Goal: Register for event/course

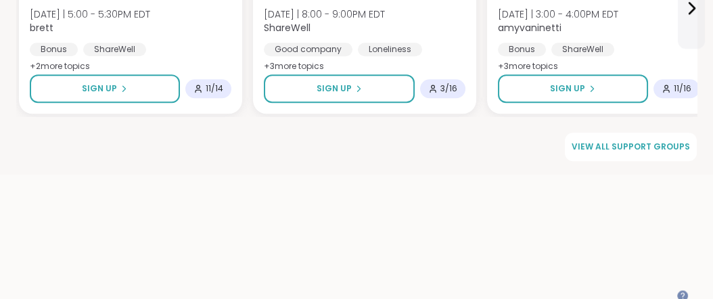
scroll to position [2179, 0]
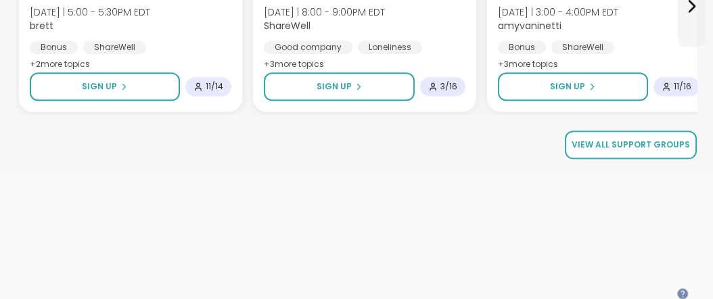
click at [611, 151] on span "View all support groups" at bounding box center [631, 145] width 118 height 12
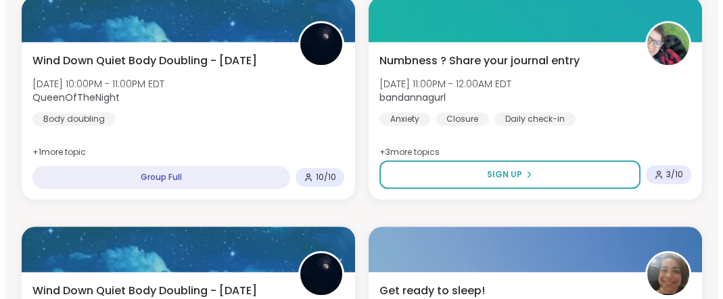
scroll to position [1850, 0]
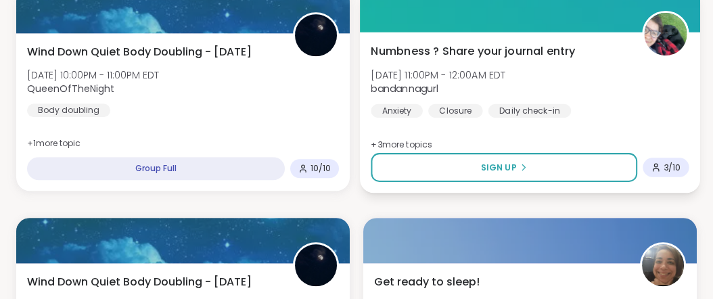
click at [500, 59] on span "Numbness ? Share your journal entry" at bounding box center [473, 51] width 204 height 16
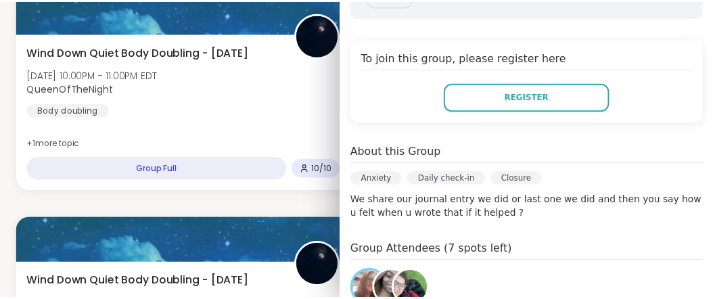
scroll to position [0, 0]
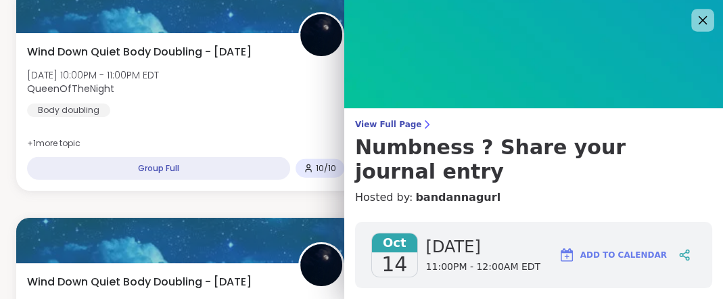
click at [699, 20] on icon at bounding box center [703, 20] width 9 height 9
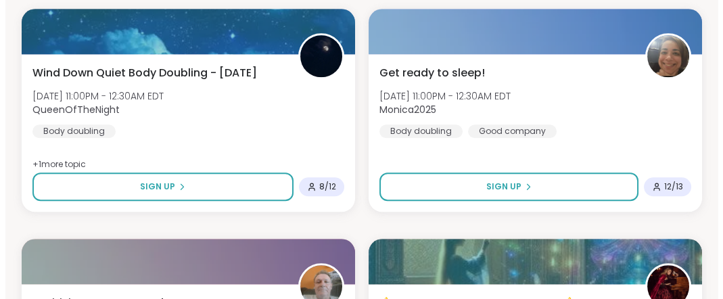
scroll to position [2103, 0]
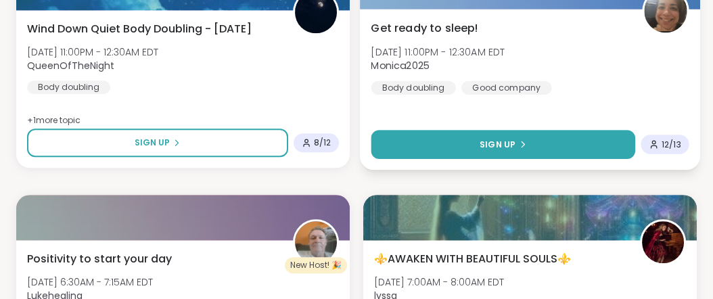
click at [507, 150] on span "Sign Up" at bounding box center [498, 144] width 36 height 12
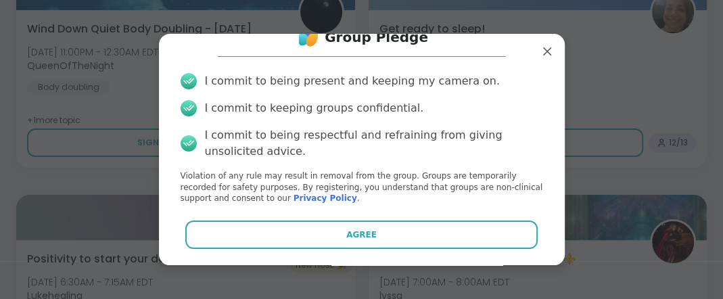
scroll to position [97, 0]
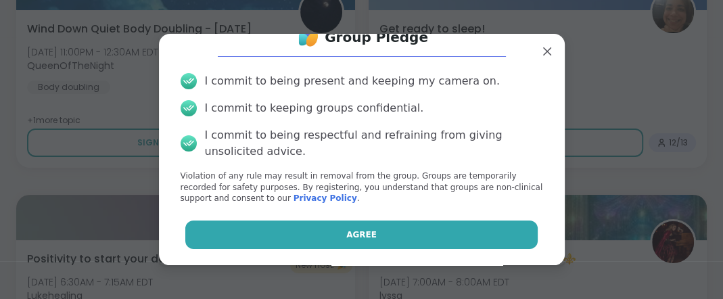
click at [381, 227] on button "Agree" at bounding box center [361, 234] width 352 height 28
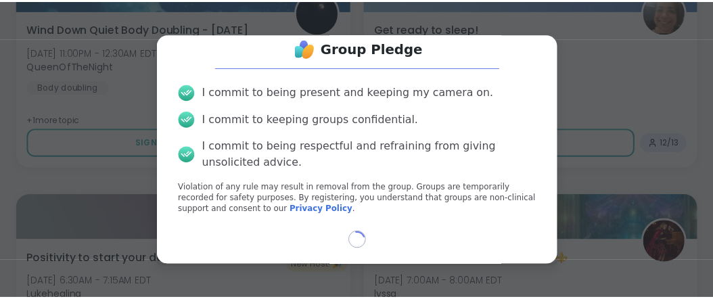
scroll to position [86, 0]
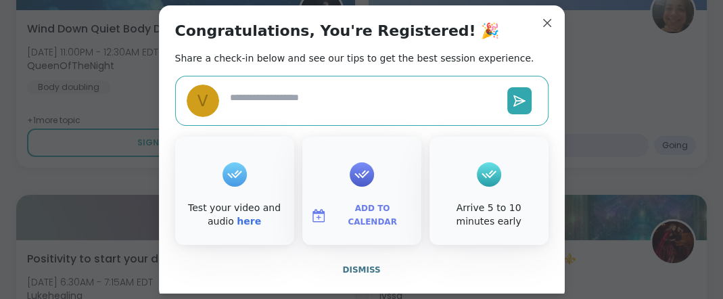
type textarea "*"
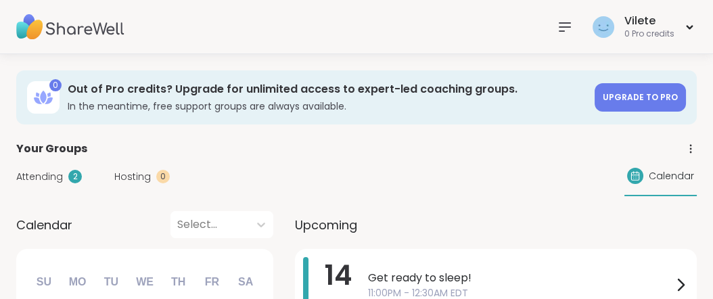
click at [63, 184] on span "Attending" at bounding box center [39, 177] width 47 height 14
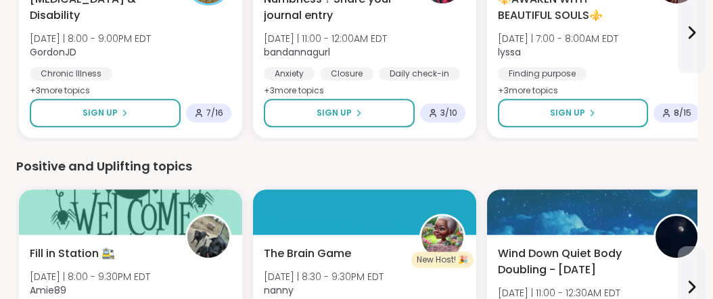
scroll to position [2104, 0]
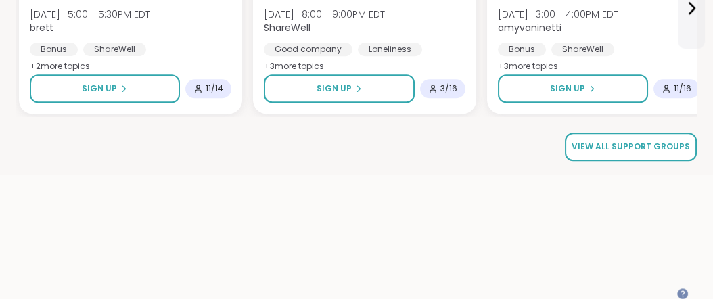
click at [619, 153] on span "View all support groups" at bounding box center [631, 147] width 118 height 12
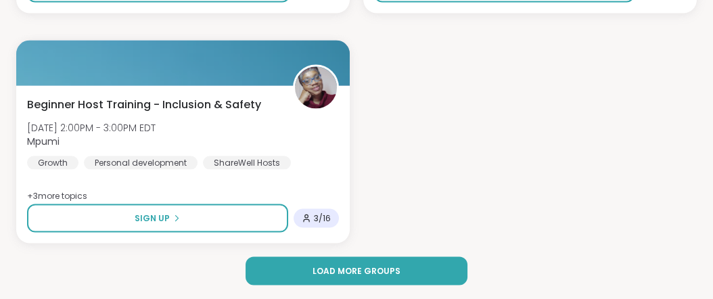
scroll to position [4251, 0]
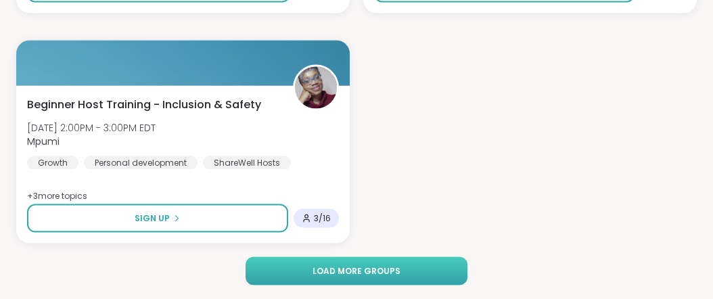
click at [399, 275] on span "Load more groups" at bounding box center [356, 271] width 88 height 12
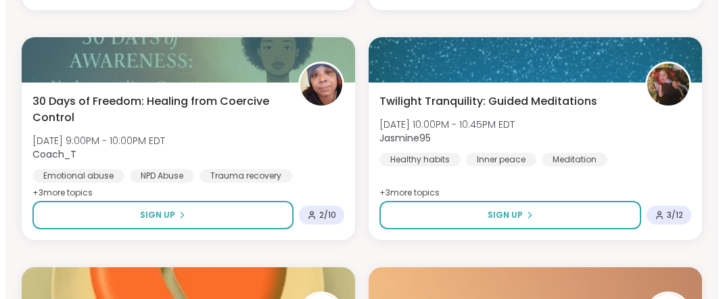
scroll to position [7567, 0]
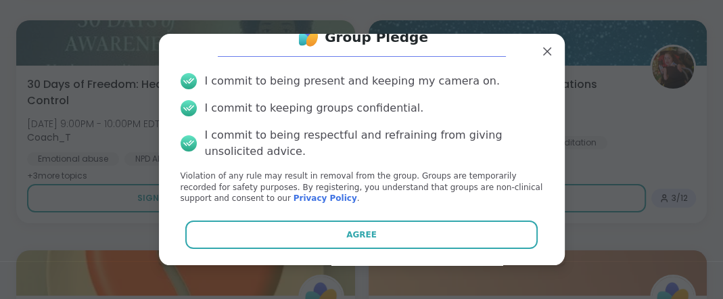
scroll to position [97, 0]
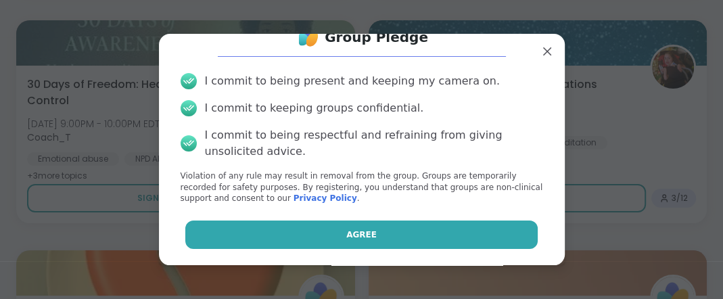
click at [411, 234] on button "Agree" at bounding box center [361, 234] width 352 height 28
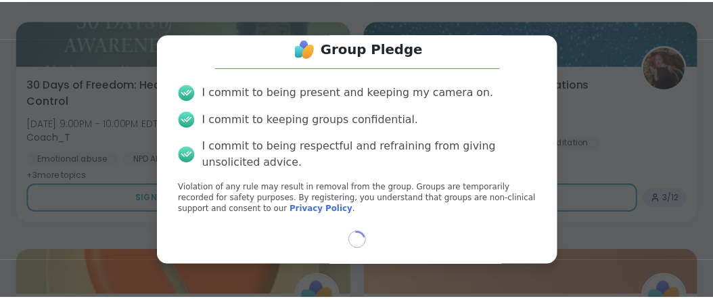
scroll to position [86, 0]
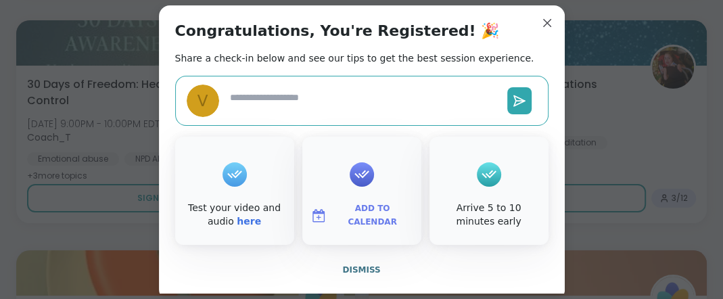
type textarea "*"
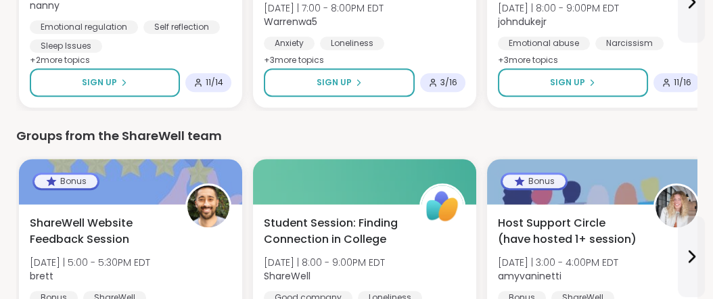
scroll to position [2179, 0]
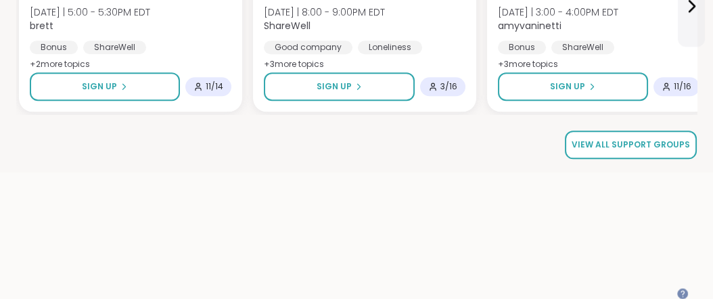
click at [594, 151] on span "View all support groups" at bounding box center [631, 145] width 118 height 12
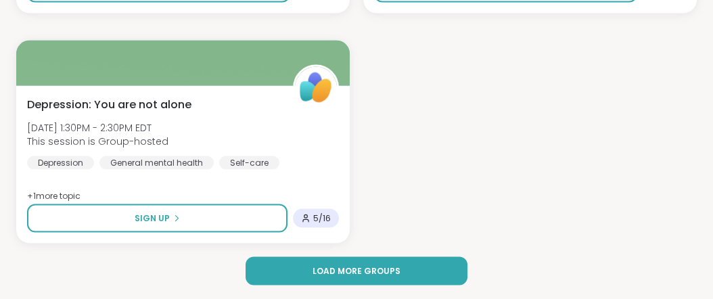
scroll to position [4251, 0]
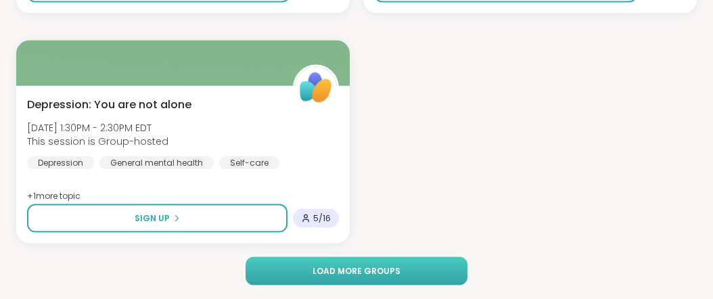
click at [436, 277] on button "Load more groups" at bounding box center [356, 271] width 221 height 28
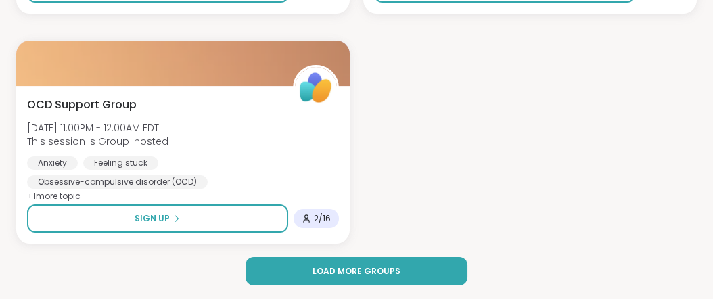
scroll to position [8275, 0]
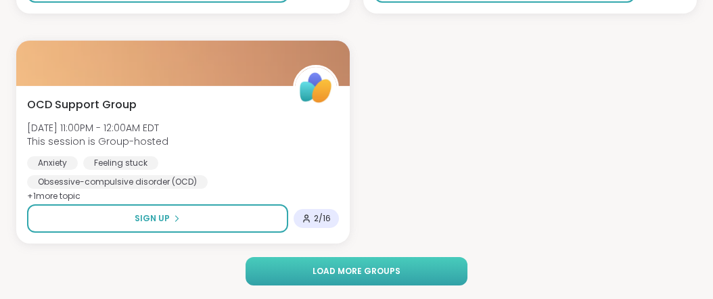
click at [408, 269] on button "Load more groups" at bounding box center [356, 271] width 221 height 28
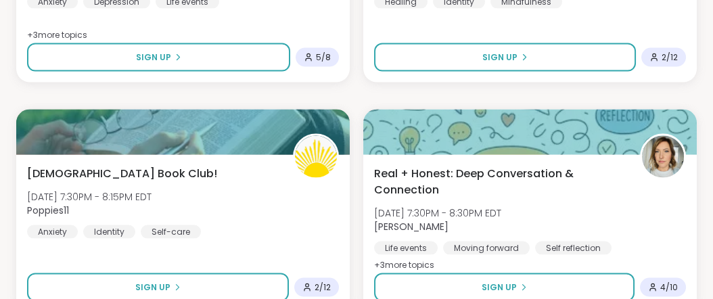
scroll to position [12300, 0]
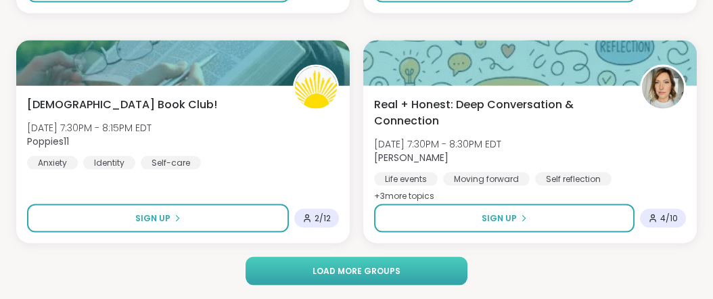
click at [415, 271] on button "Load more groups" at bounding box center [356, 271] width 221 height 28
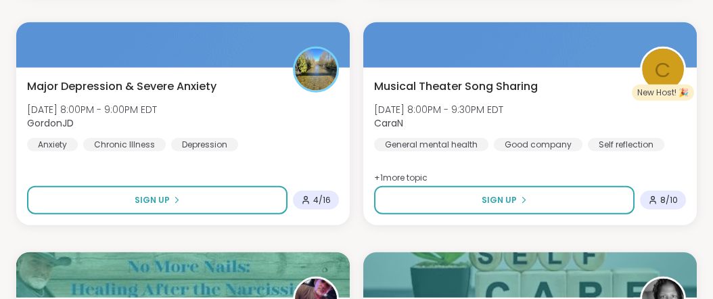
scroll to position [16324, 0]
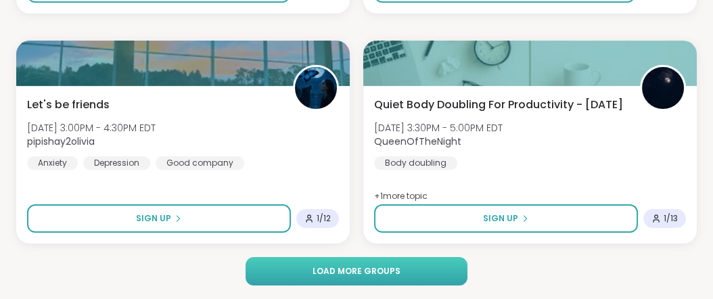
click at [415, 269] on button "Load more groups" at bounding box center [356, 271] width 221 height 28
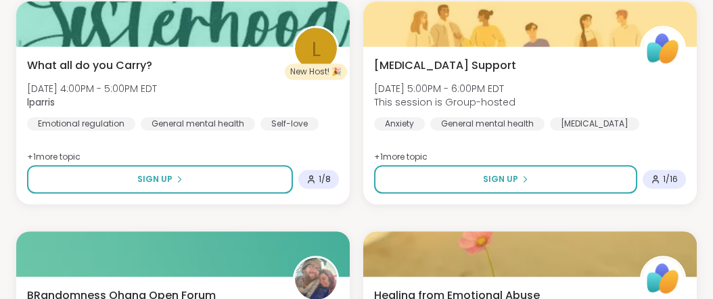
scroll to position [20585, 0]
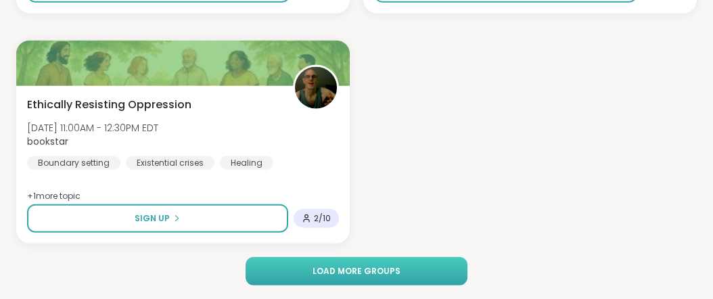
click at [388, 269] on span "Load more groups" at bounding box center [356, 271] width 88 height 12
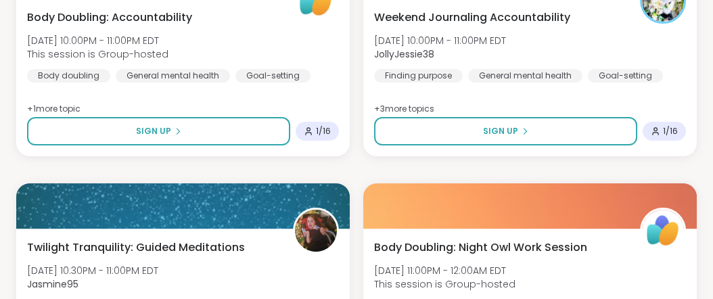
scroll to position [24372, 0]
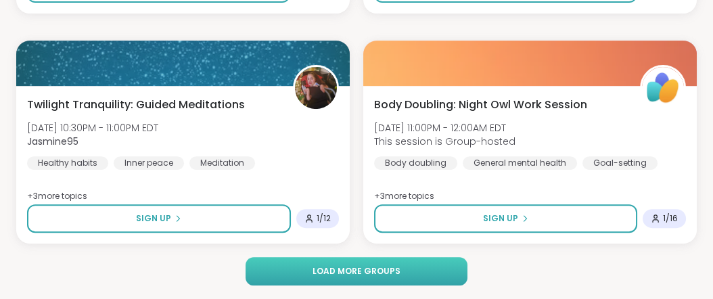
click at [373, 272] on span "Load more groups" at bounding box center [356, 271] width 88 height 12
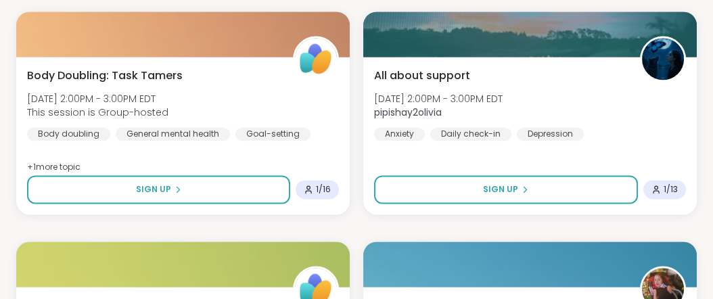
scroll to position [28633, 0]
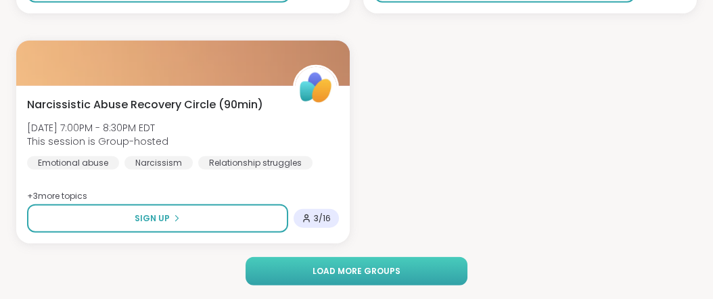
click at [352, 269] on span "Load more groups" at bounding box center [356, 271] width 88 height 12
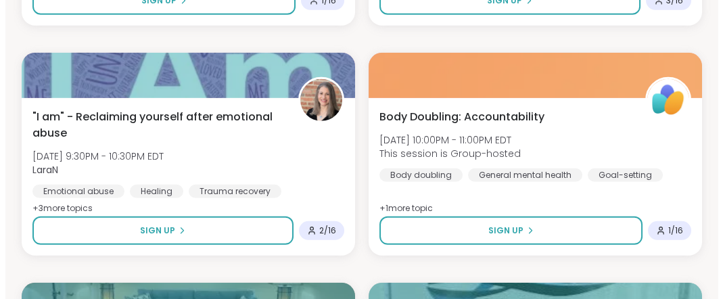
scroll to position [28625, 0]
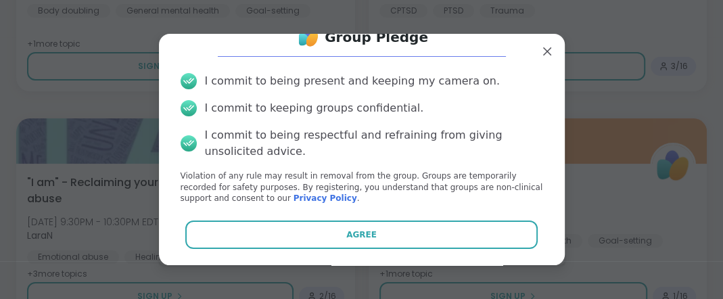
scroll to position [97, 0]
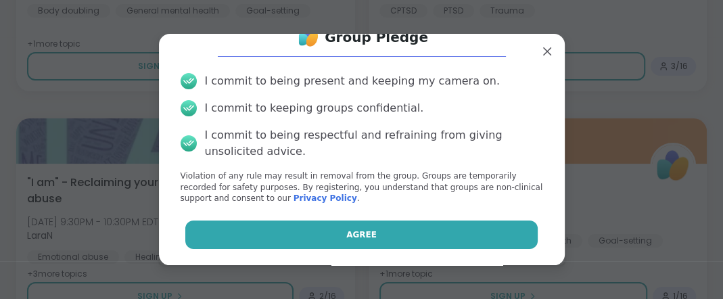
click at [370, 226] on button "Agree" at bounding box center [361, 234] width 352 height 28
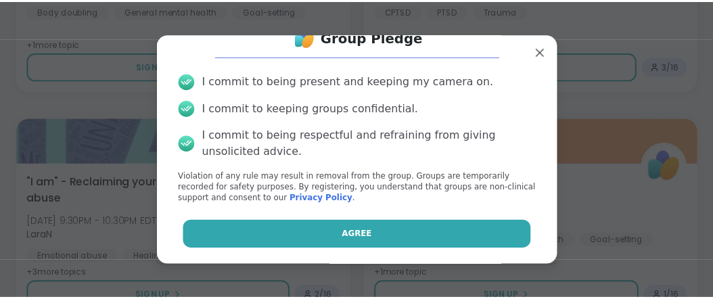
scroll to position [86, 0]
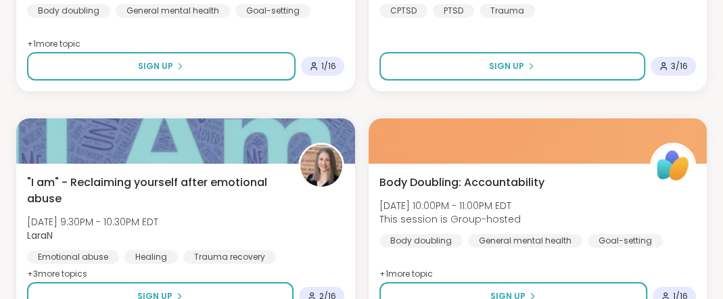
type textarea "*"
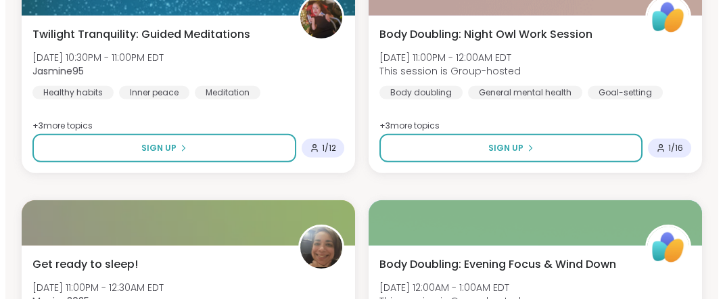
scroll to position [29298, 0]
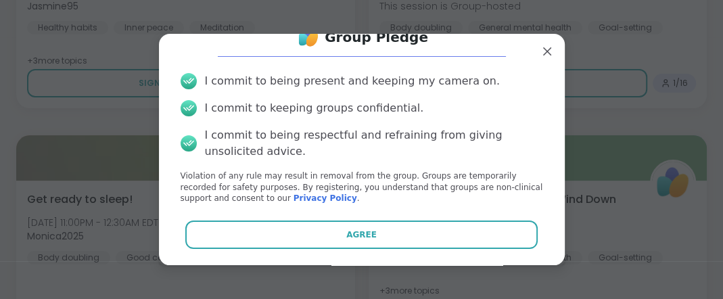
scroll to position [97, 0]
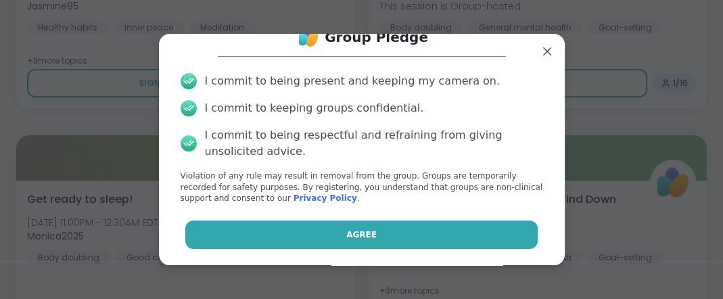
click at [409, 223] on button "Agree" at bounding box center [361, 234] width 352 height 28
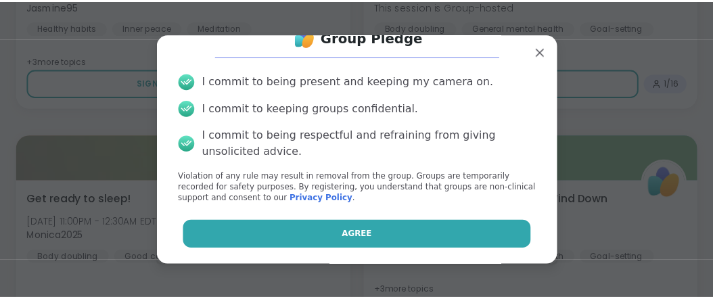
scroll to position [86, 0]
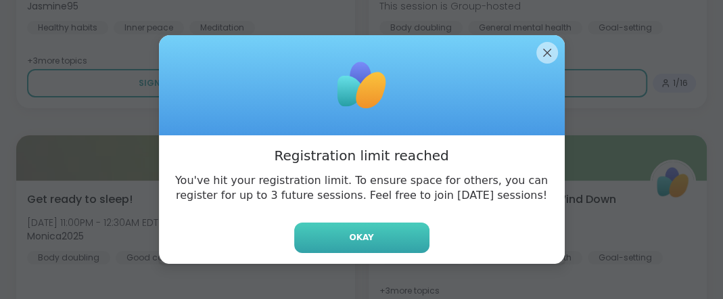
click at [366, 243] on span "Okay" at bounding box center [361, 237] width 24 height 12
